Goal: Navigation & Orientation: Understand site structure

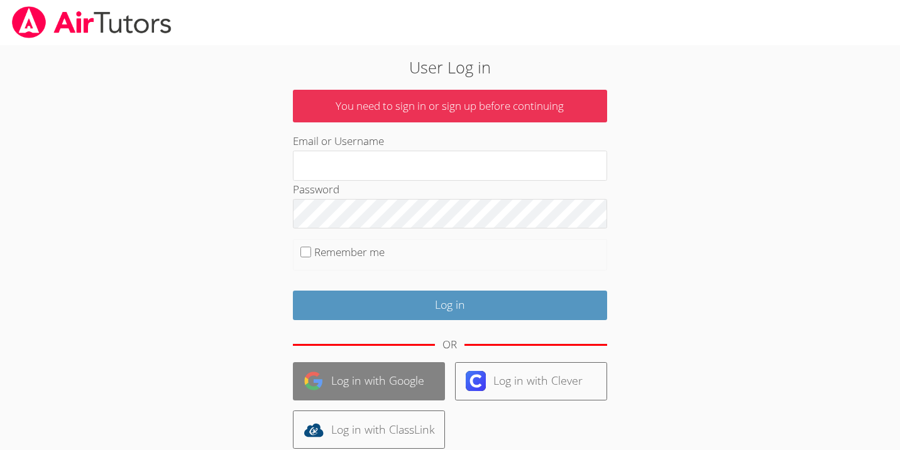
click at [376, 389] on link "Log in with Google" at bounding box center [369, 382] width 152 height 38
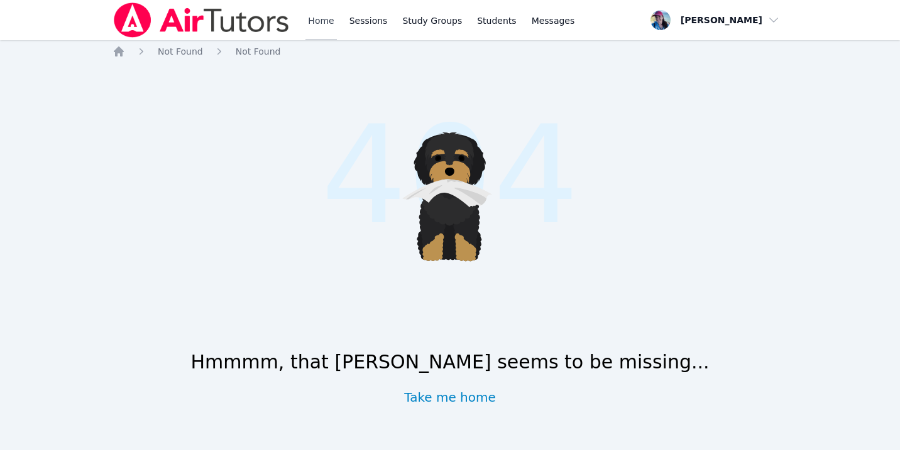
click at [307, 19] on link "Home" at bounding box center [320, 20] width 31 height 40
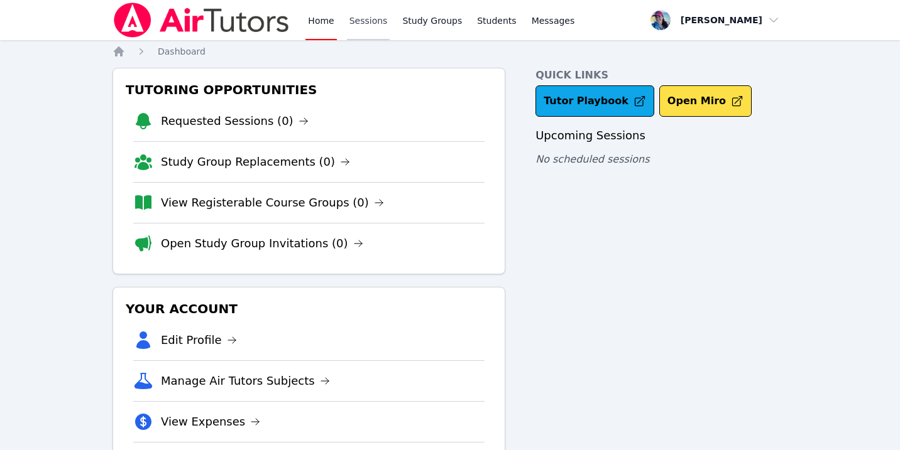
click at [356, 19] on link "Sessions" at bounding box center [368, 20] width 43 height 40
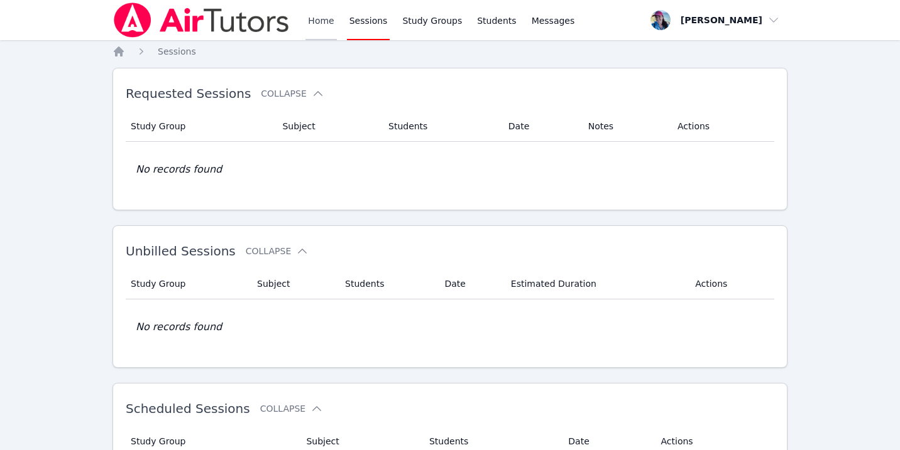
click at [313, 23] on link "Home" at bounding box center [320, 20] width 31 height 40
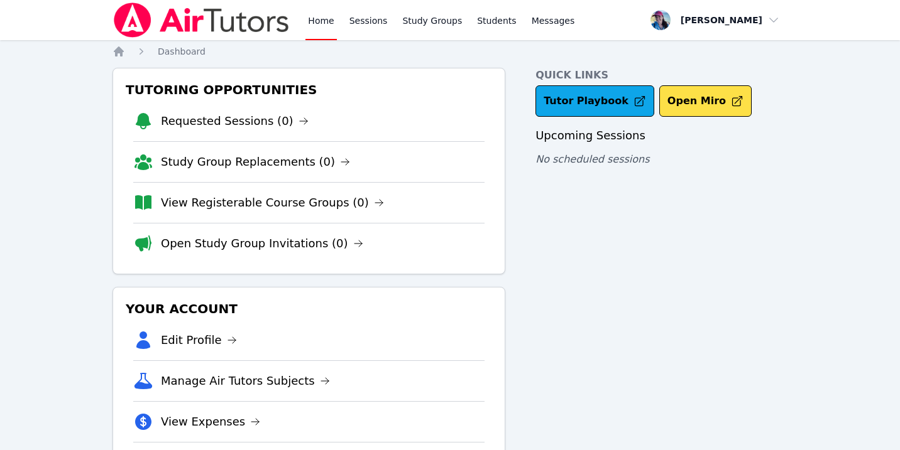
click at [305, 26] on link "Home" at bounding box center [320, 20] width 31 height 40
click at [354, 24] on link "Sessions" at bounding box center [368, 20] width 43 height 40
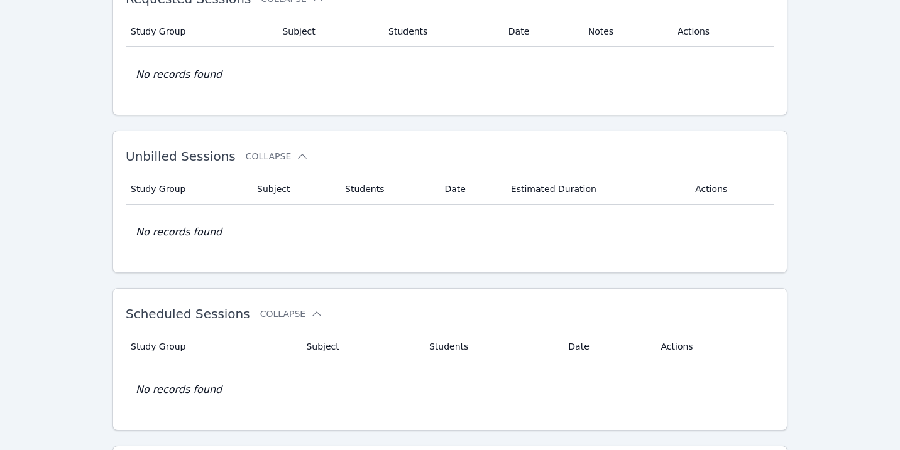
scroll to position [192, 0]
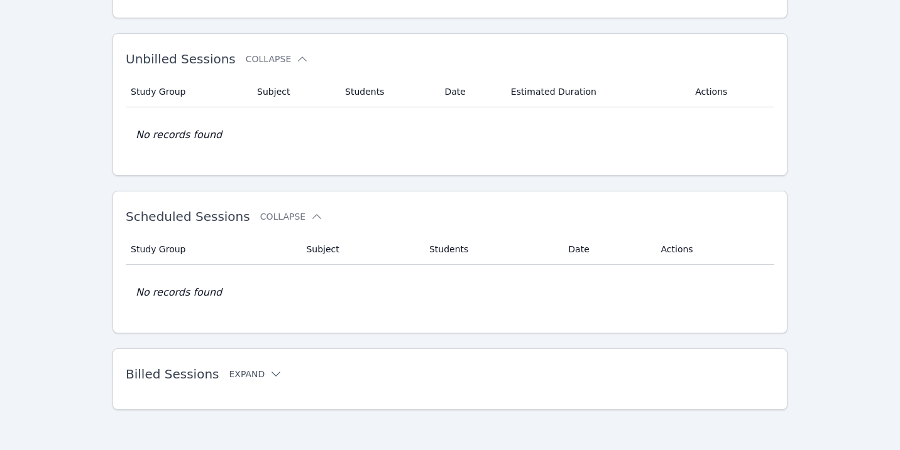
click at [258, 369] on button "Expand" at bounding box center [255, 374] width 53 height 13
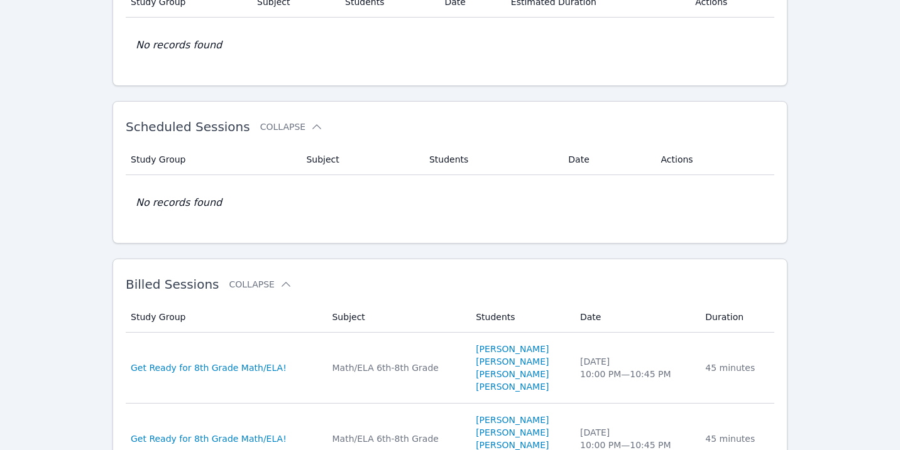
scroll to position [0, 0]
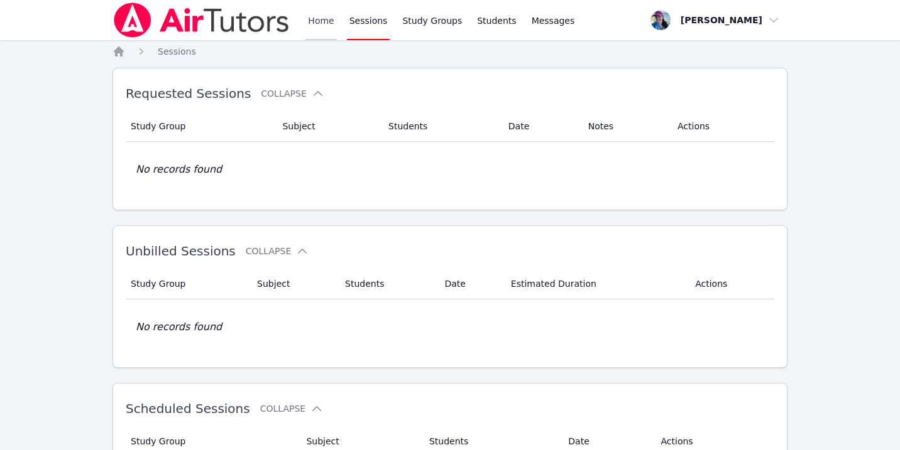
click at [320, 22] on link "Home" at bounding box center [320, 20] width 31 height 40
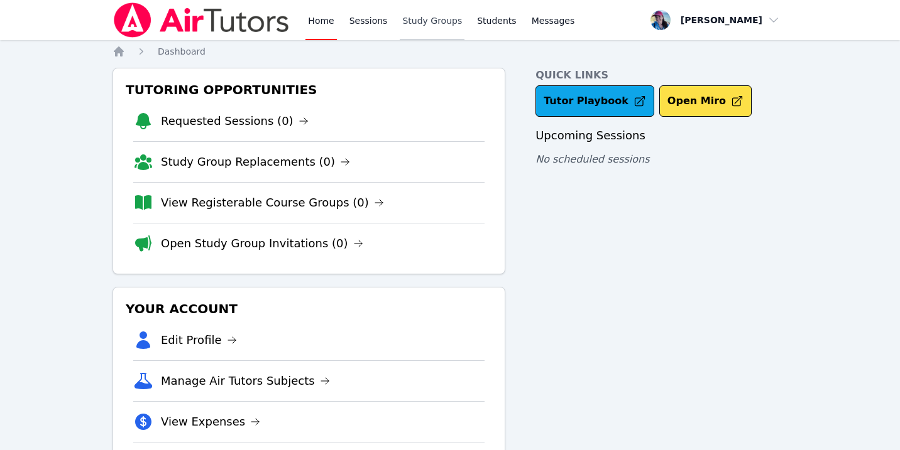
click at [420, 19] on link "Study Groups" at bounding box center [432, 20] width 65 height 40
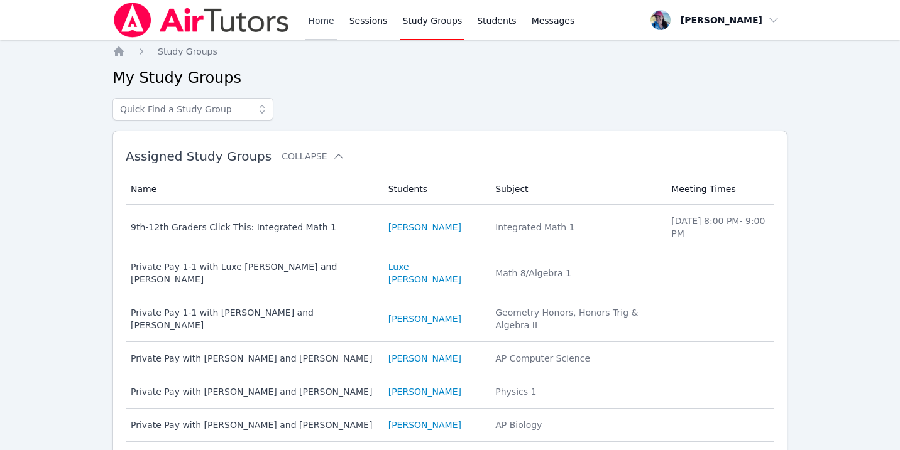
click at [316, 16] on link "Home" at bounding box center [320, 20] width 31 height 40
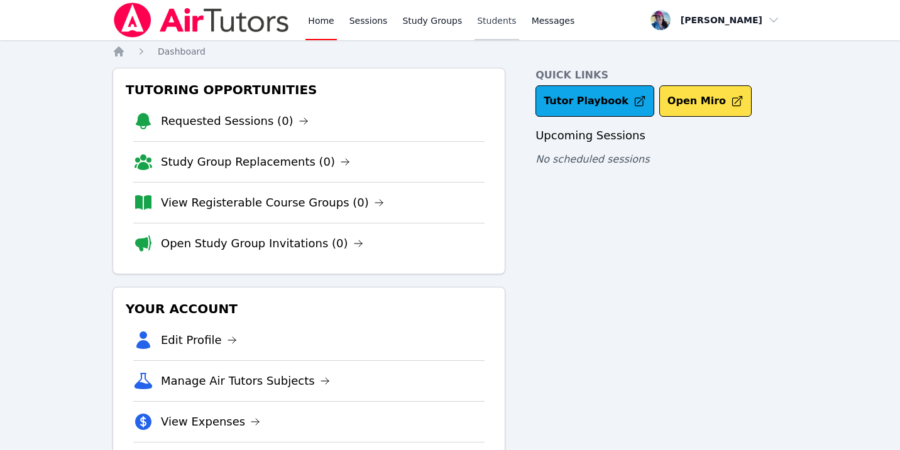
click at [488, 20] on link "Students" at bounding box center [496, 20] width 44 height 40
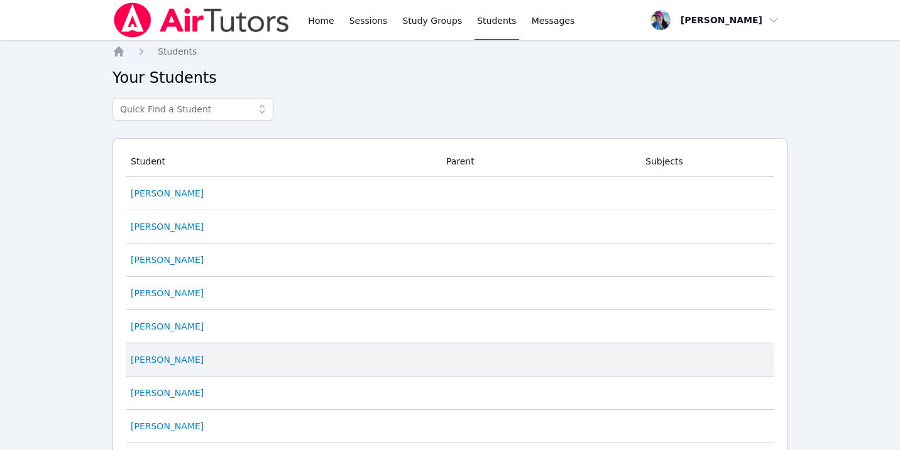
scroll to position [636, 0]
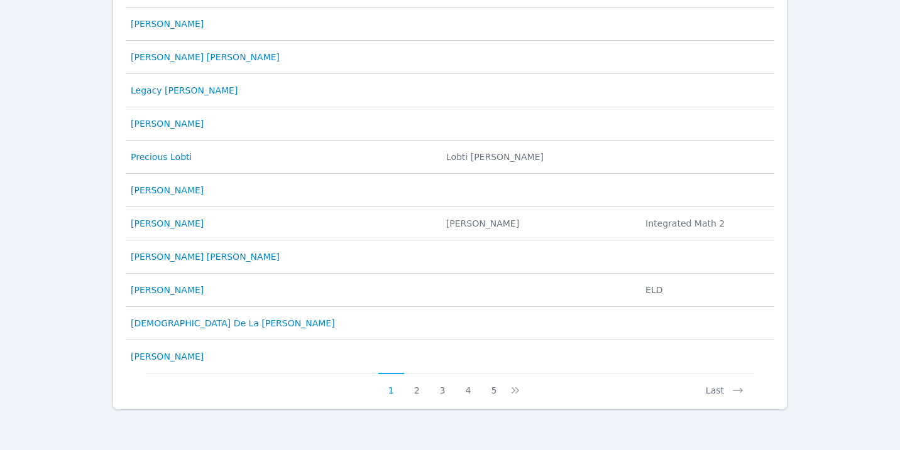
click at [523, 387] on div "Last" at bounding box center [637, 385] width 232 height 24
click at [516, 390] on icon at bounding box center [515, 391] width 13 height 13
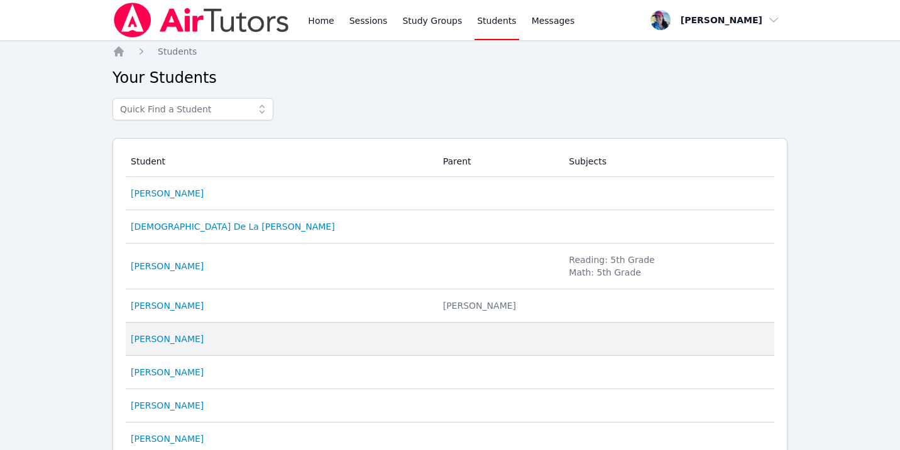
scroll to position [648, 0]
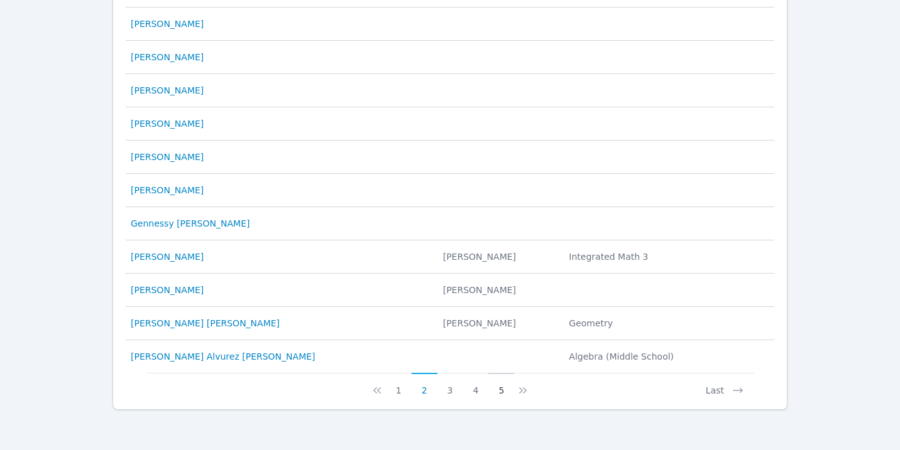
click at [499, 393] on button "5" at bounding box center [501, 385] width 26 height 24
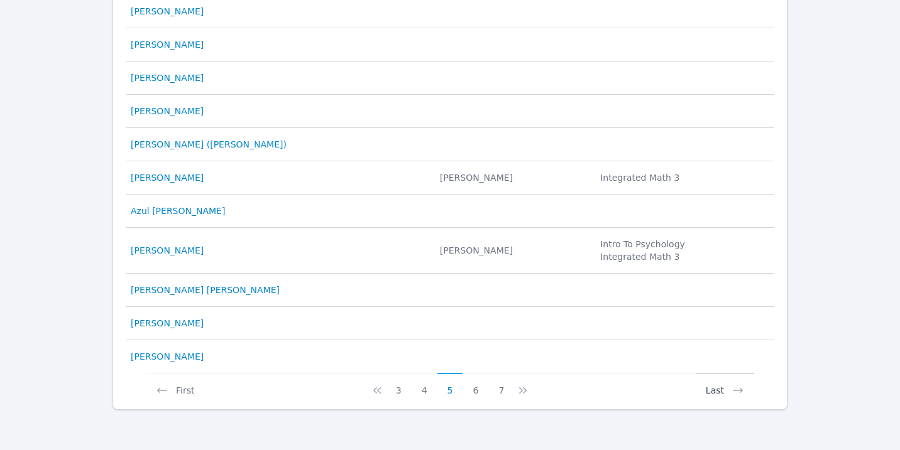
click at [709, 387] on button "Last" at bounding box center [725, 385] width 58 height 24
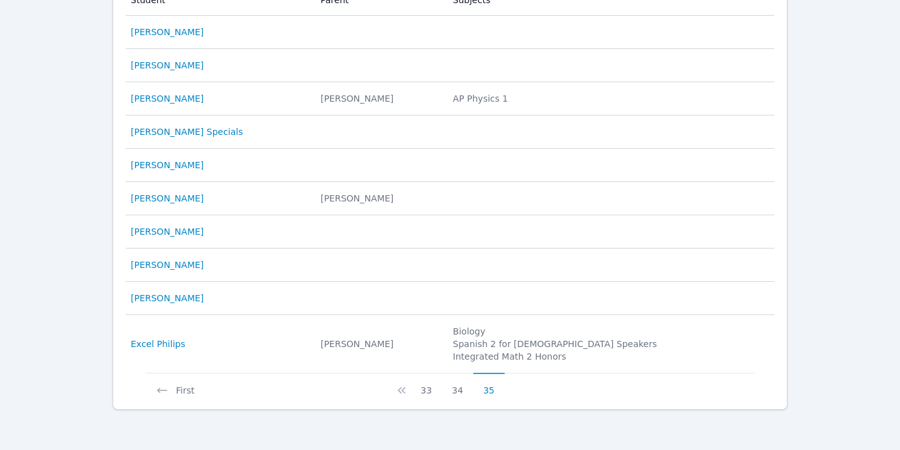
scroll to position [0, 0]
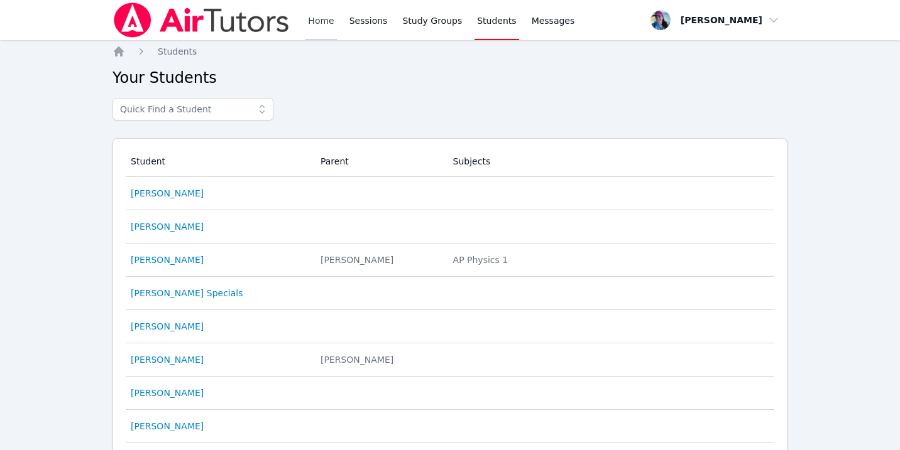
click at [317, 9] on link "Home" at bounding box center [320, 20] width 31 height 40
